Goal: Task Accomplishment & Management: Use online tool/utility

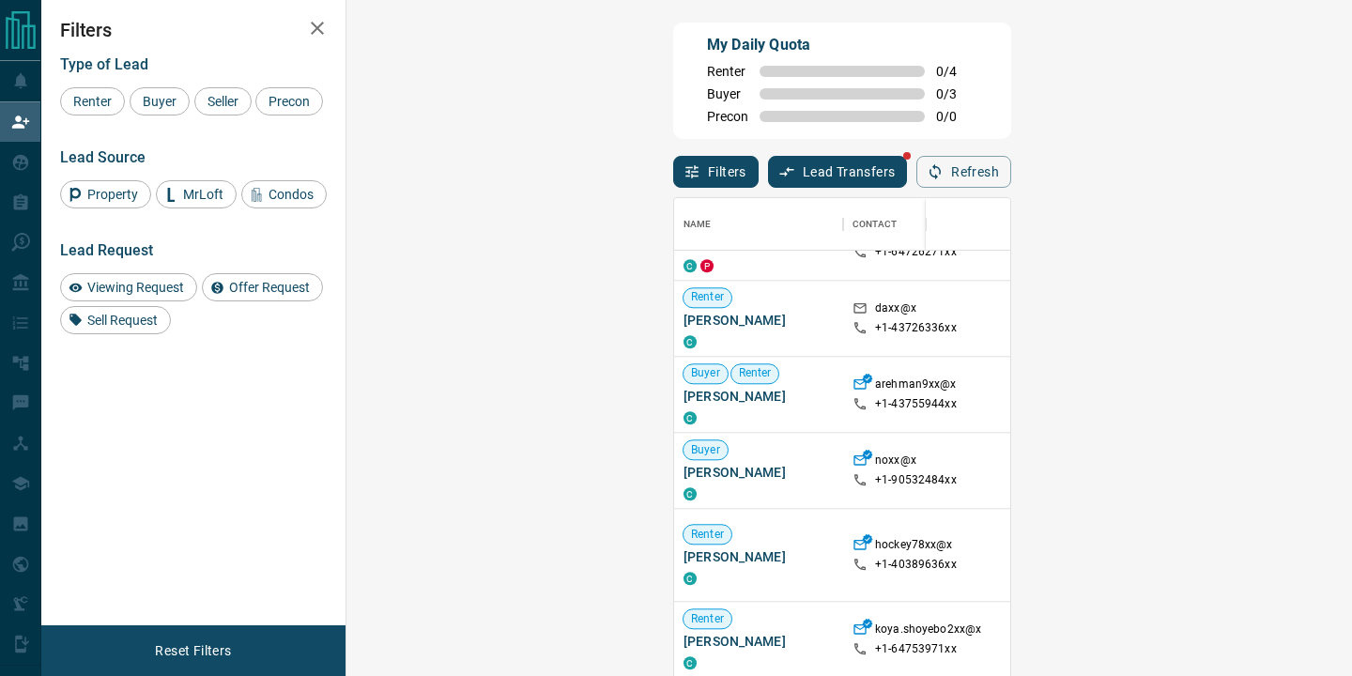
scroll to position [1859, 0]
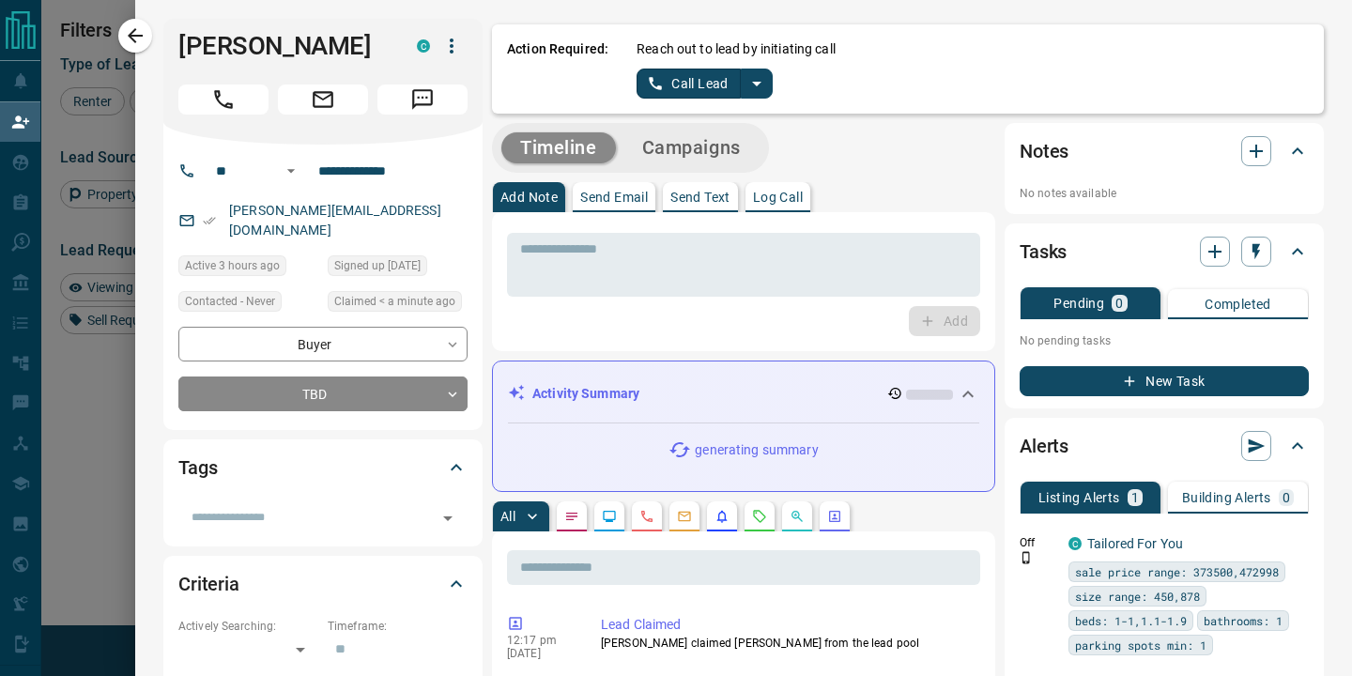
click at [761, 89] on icon "split button" at bounding box center [757, 83] width 23 height 23
click at [733, 154] on li "Log Manual Call" at bounding box center [704, 148] width 115 height 28
click at [713, 84] on button "Log Manual Call" at bounding box center [699, 84] width 124 height 30
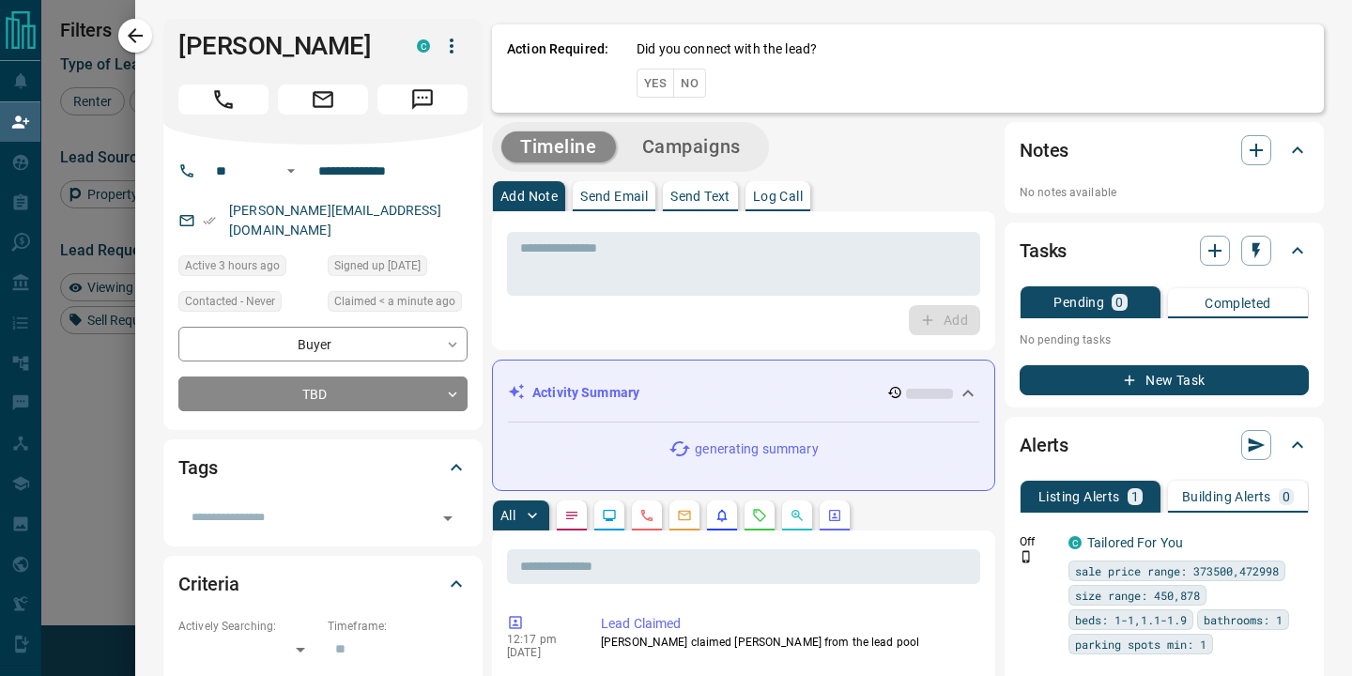
click at [688, 85] on button "No" at bounding box center [689, 83] width 33 height 29
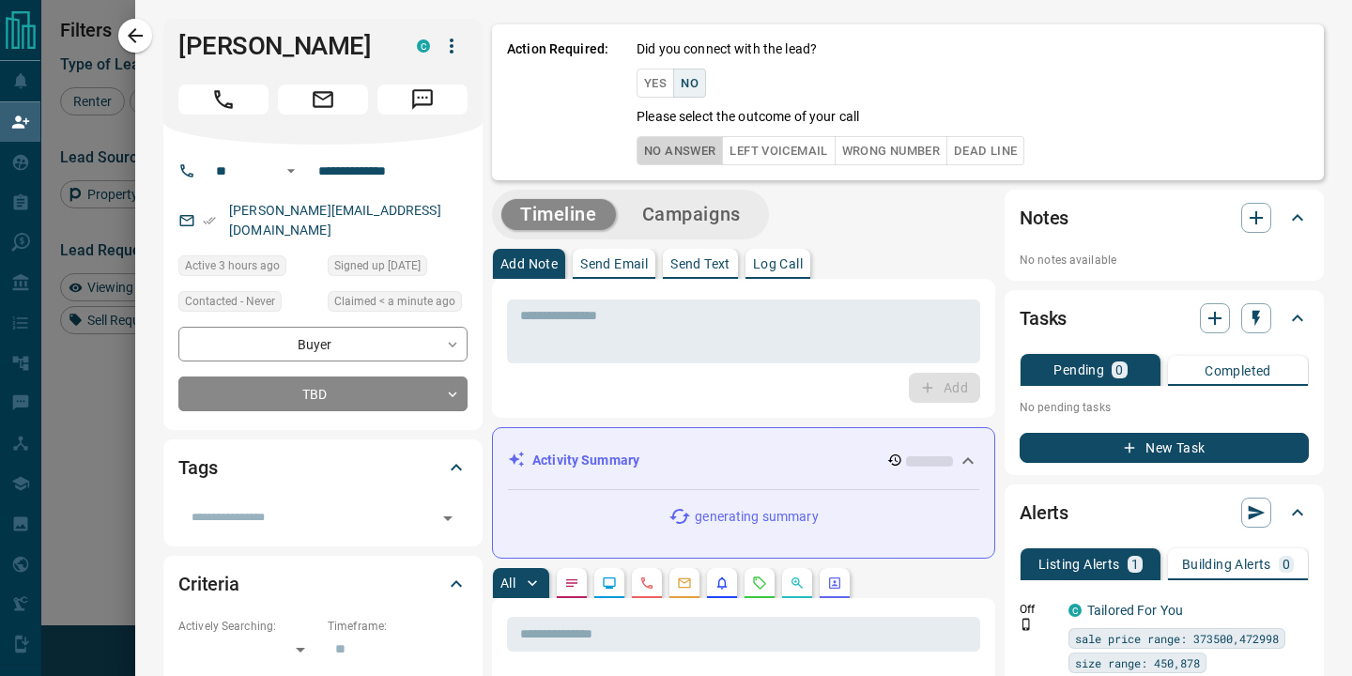
click at [675, 151] on button "No Answer" at bounding box center [680, 150] width 86 height 29
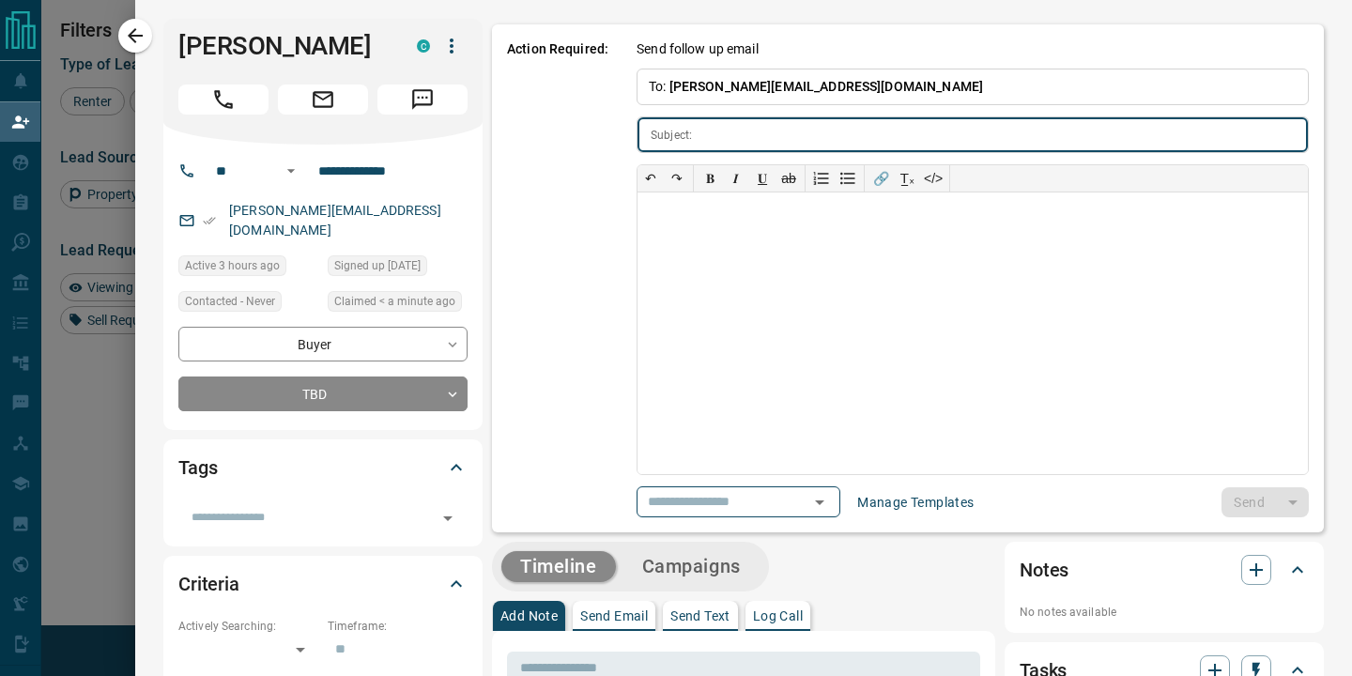
type input "**********"
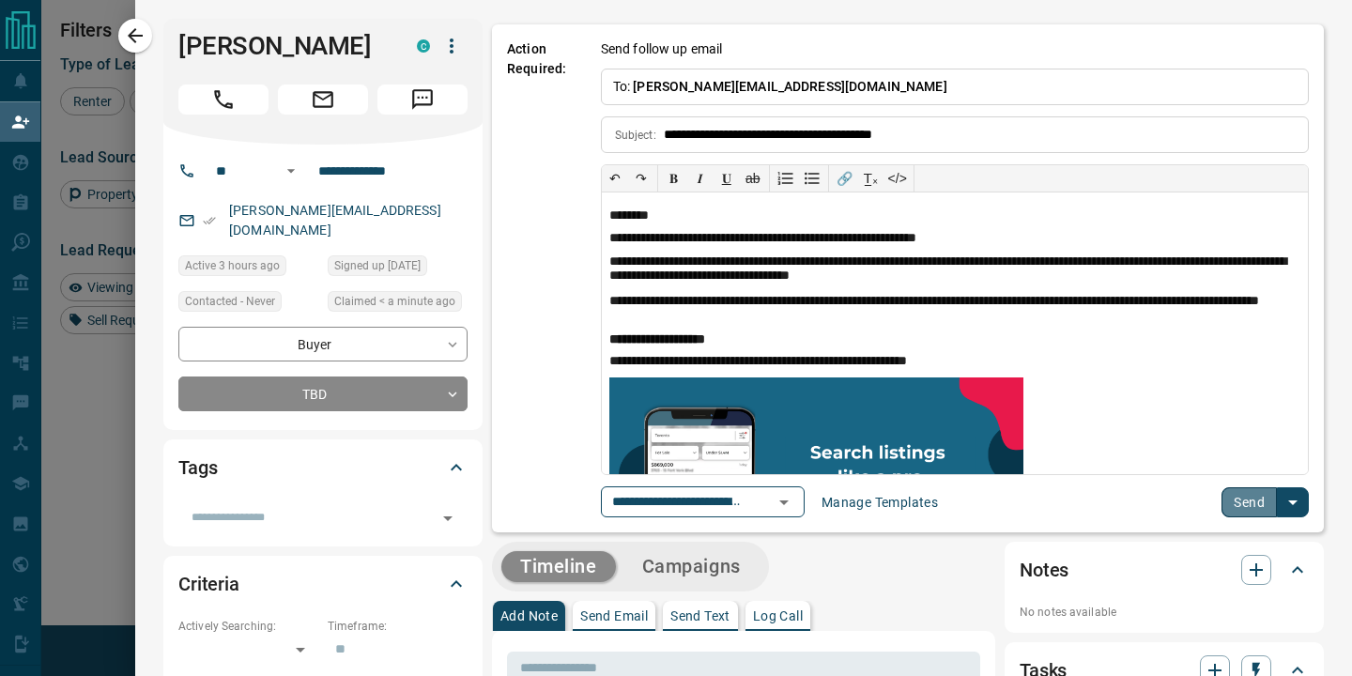
click at [1249, 504] on button "Send" at bounding box center [1249, 502] width 55 height 30
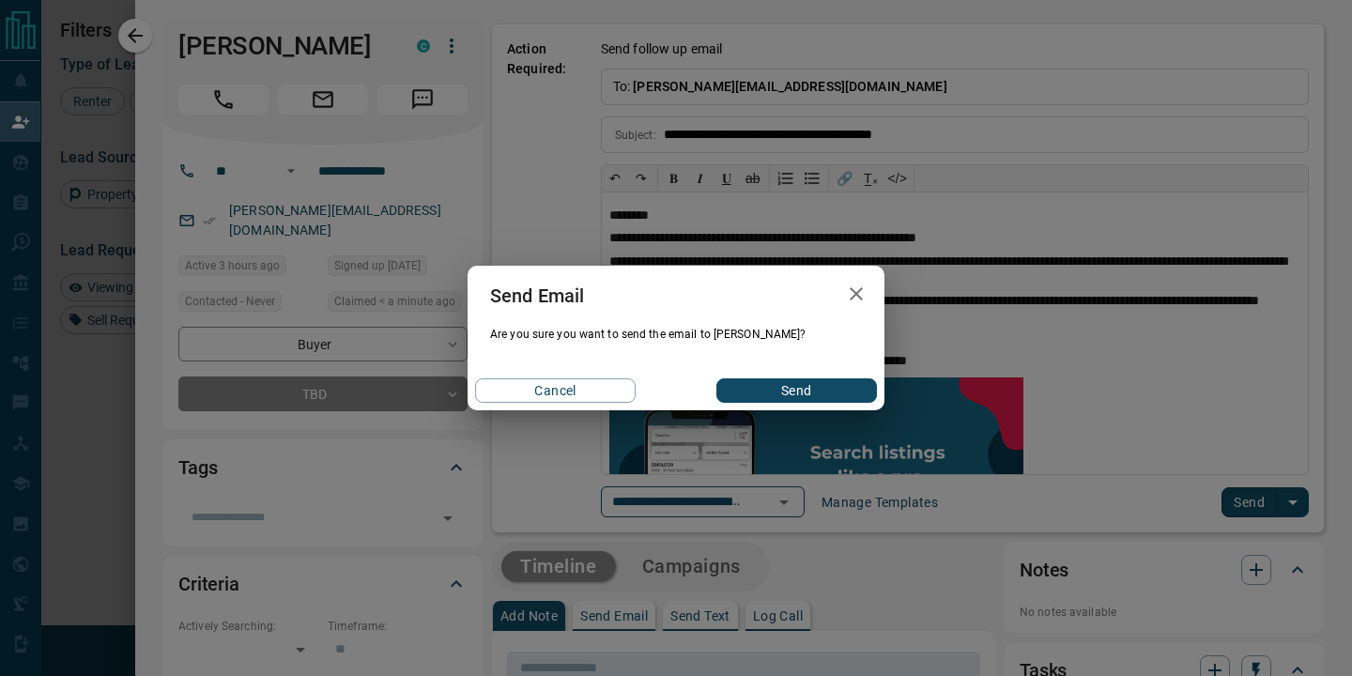
click at [766, 385] on button "Send" at bounding box center [797, 390] width 161 height 24
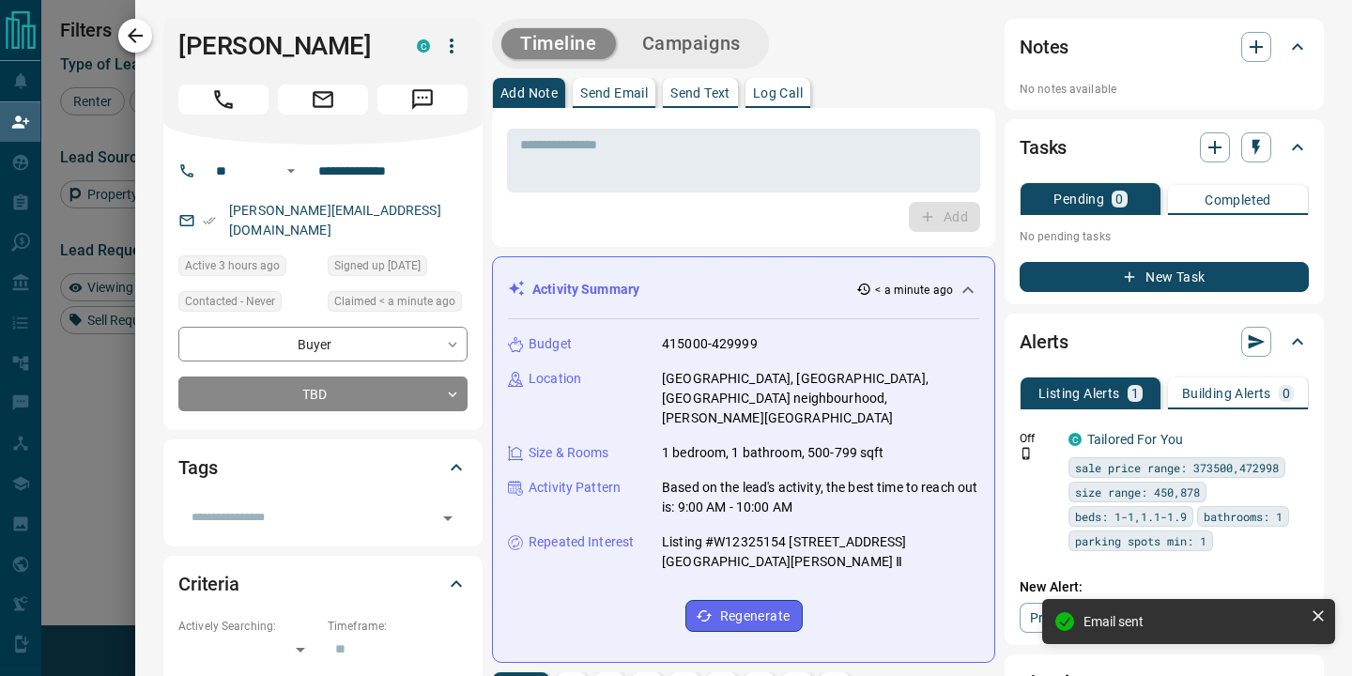
click at [134, 35] on icon "button" at bounding box center [135, 35] width 15 height 15
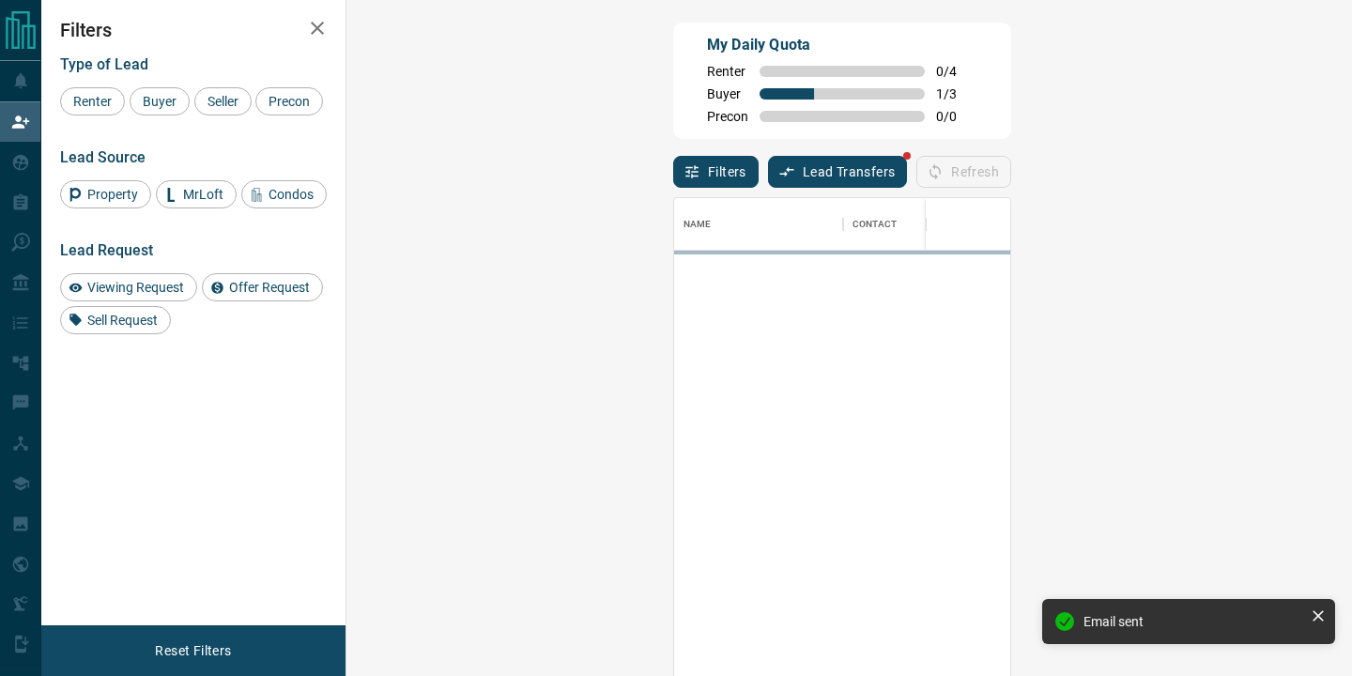
scroll to position [511, 965]
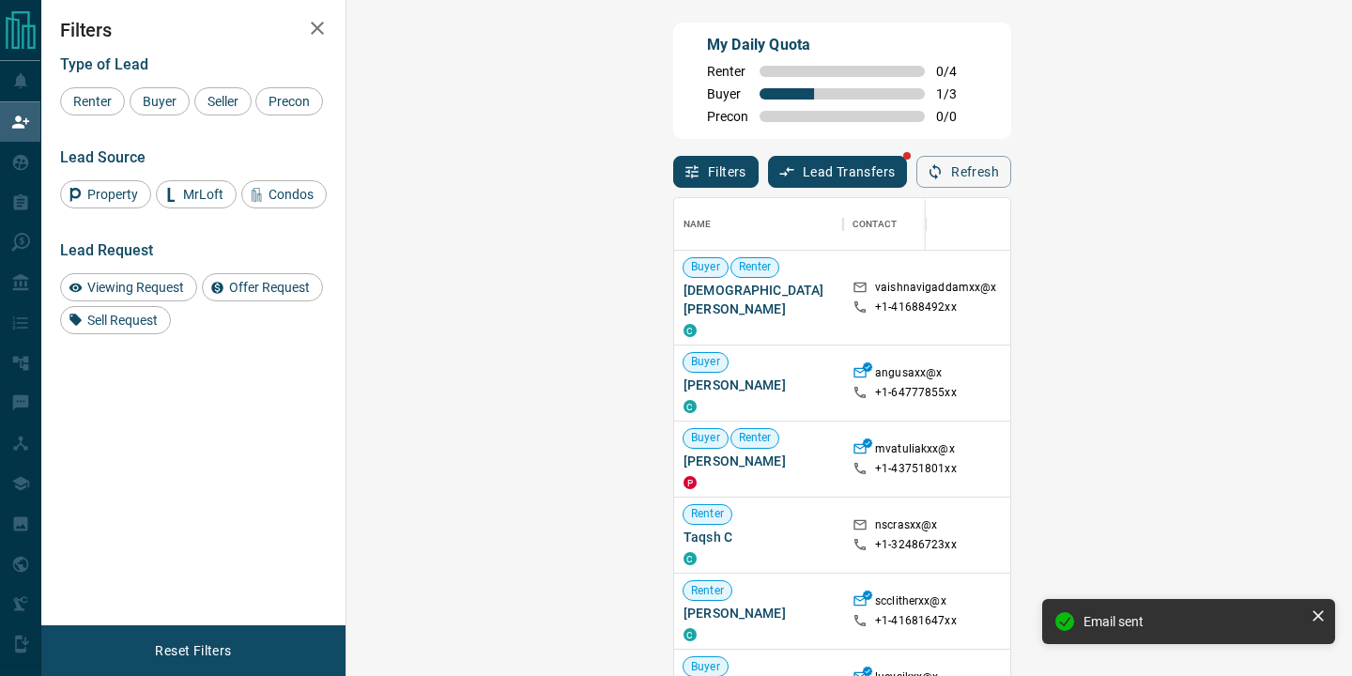
click at [768, 172] on button "Lead Transfers" at bounding box center [838, 172] width 140 height 32
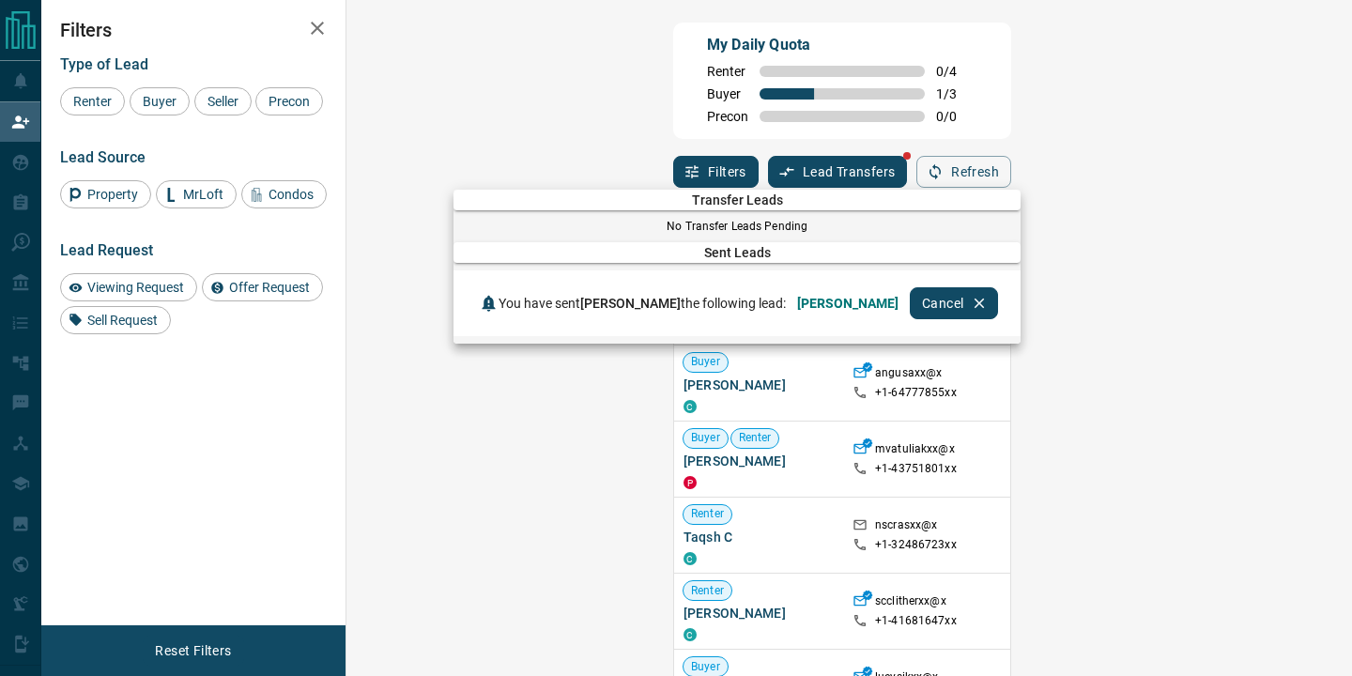
click at [866, 115] on div at bounding box center [676, 338] width 1352 height 676
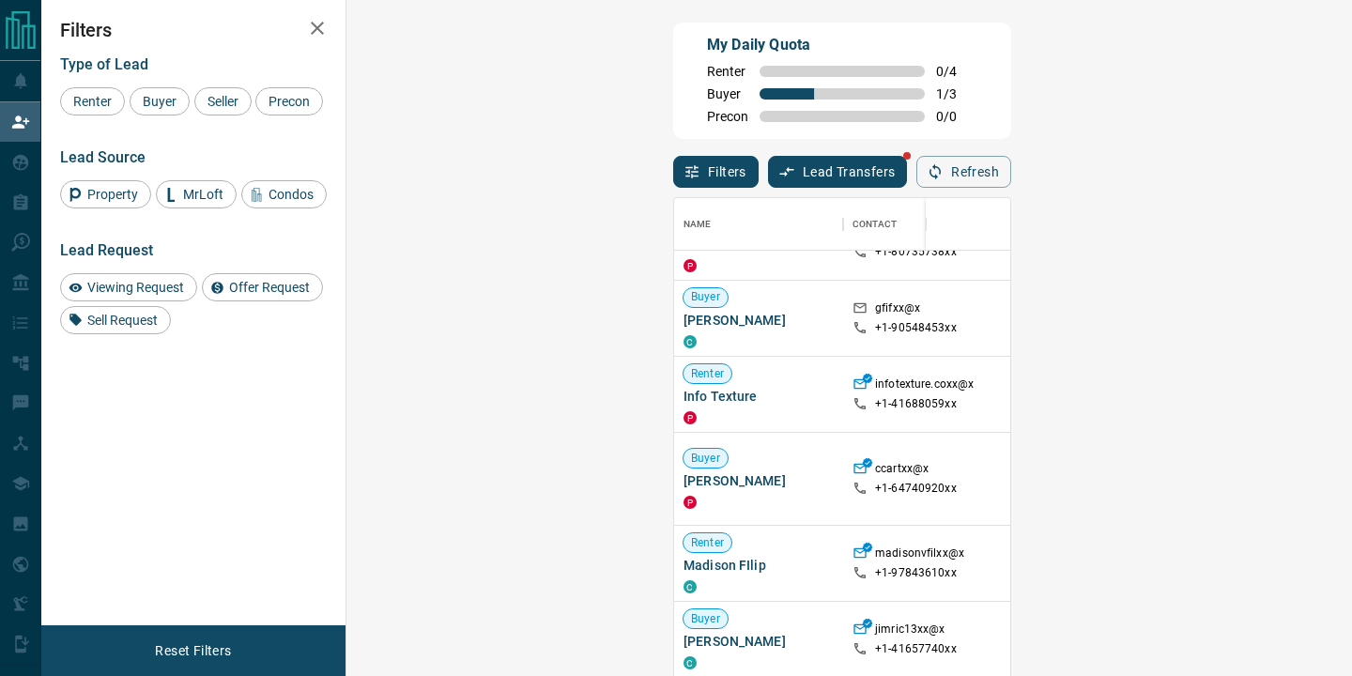
scroll to position [5452, 0]
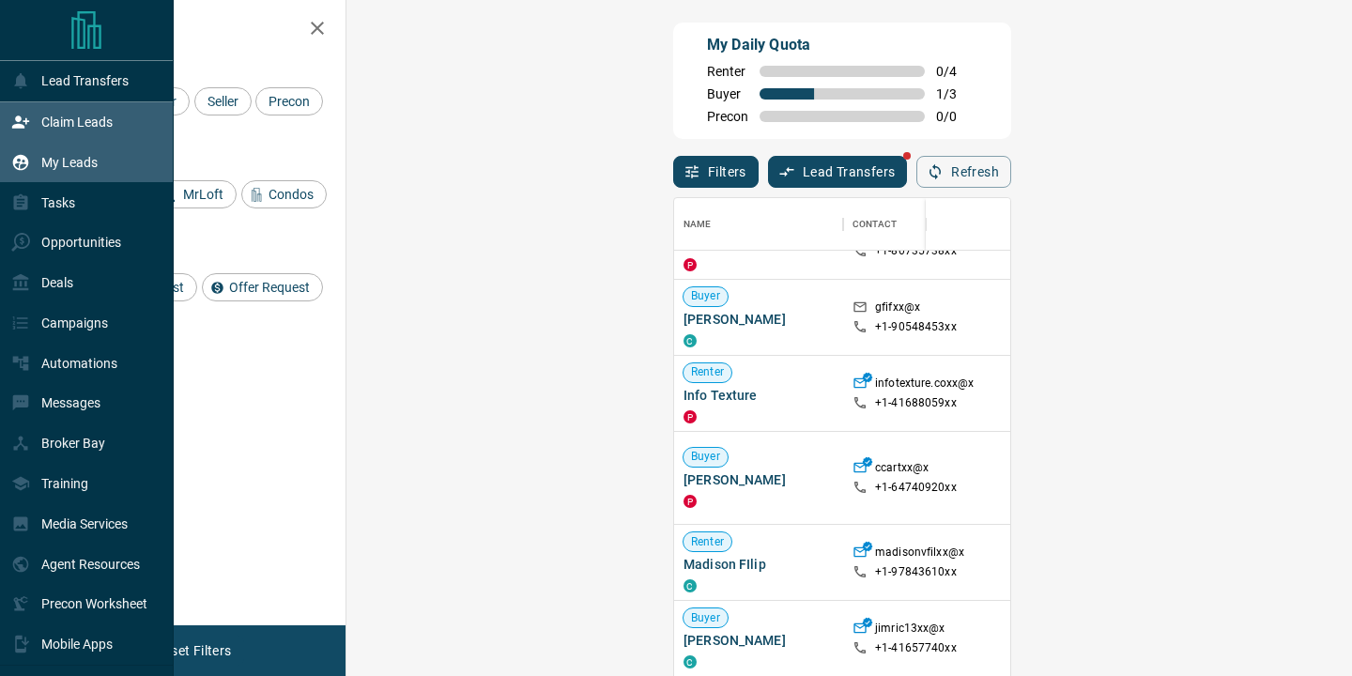
click at [59, 174] on div "My Leads" at bounding box center [54, 162] width 86 height 31
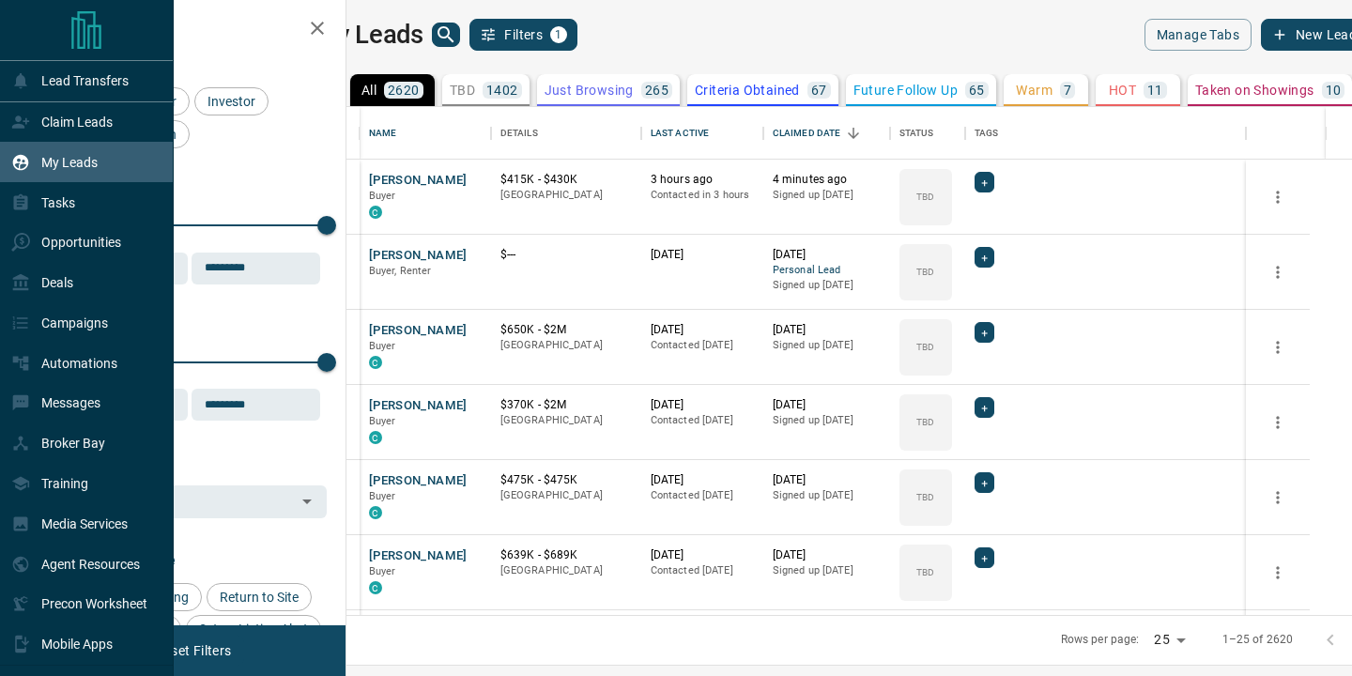
scroll to position [508, 997]
click at [76, 250] on p "Opportunities" at bounding box center [81, 242] width 80 height 15
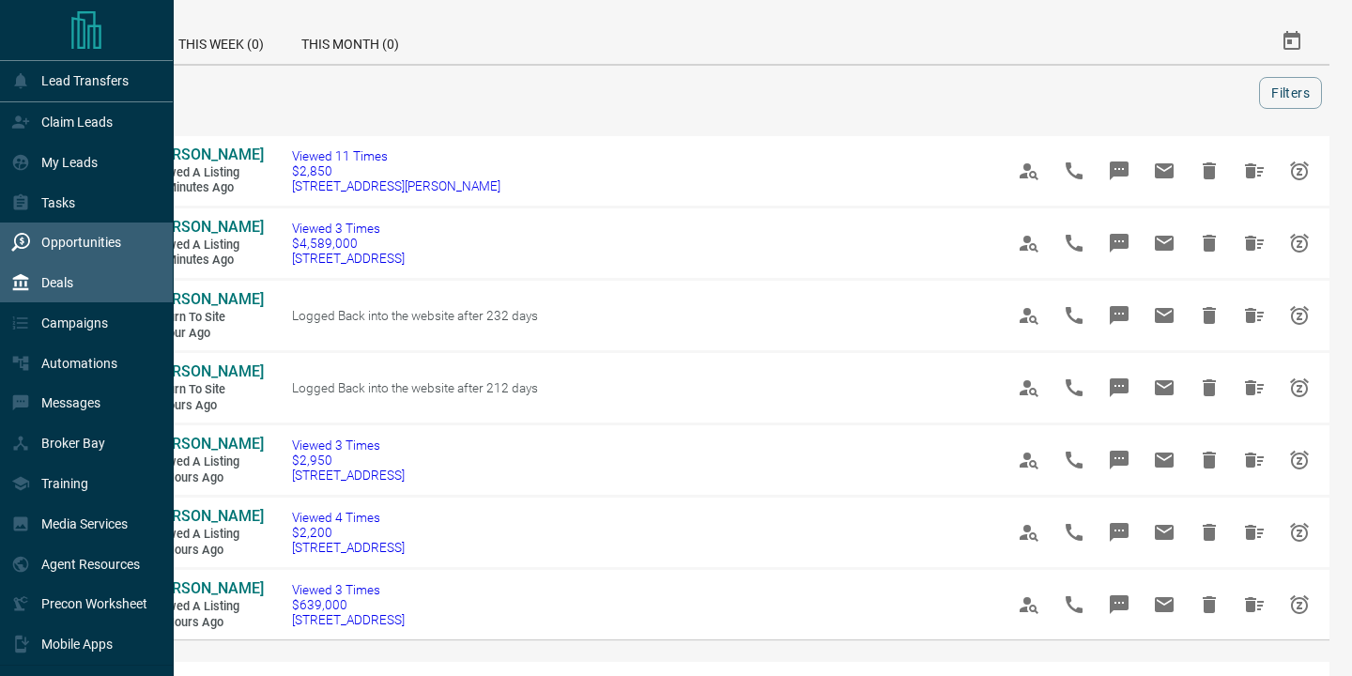
click at [65, 290] on p "Deals" at bounding box center [57, 282] width 32 height 15
